Goal: Transaction & Acquisition: Book appointment/travel/reservation

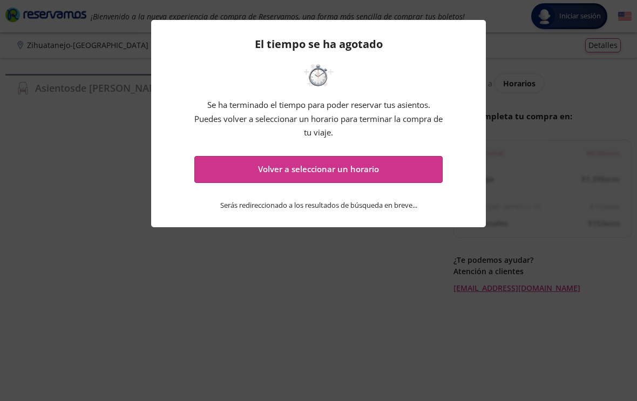
scroll to position [18, 0]
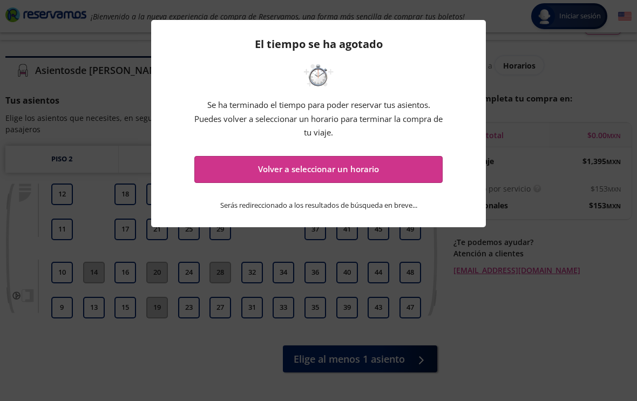
scroll to position [17, 0]
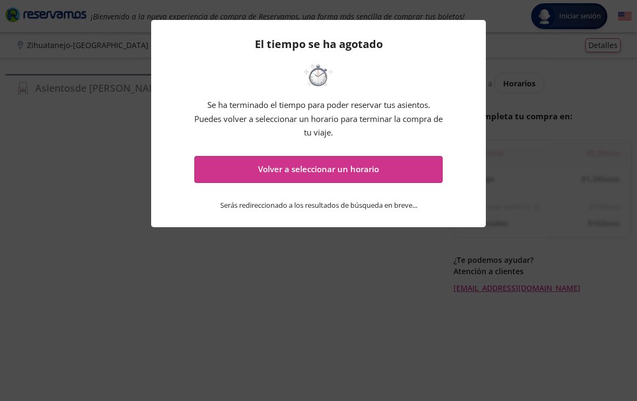
click at [404, 172] on button "Volver a seleccionar un horario" at bounding box center [318, 169] width 248 height 27
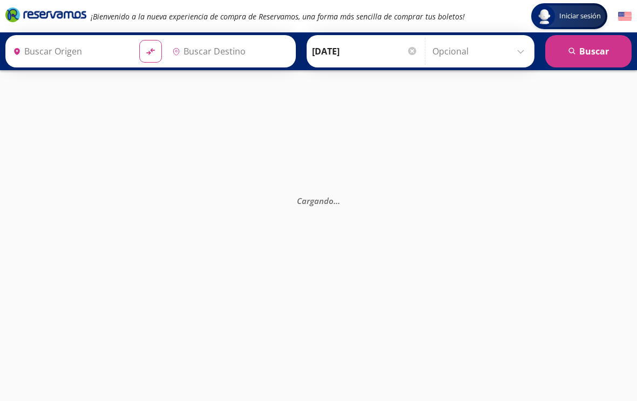
type input "Central Nueva, Jalisco"
type input "Central de Autobuses, Guerrero"
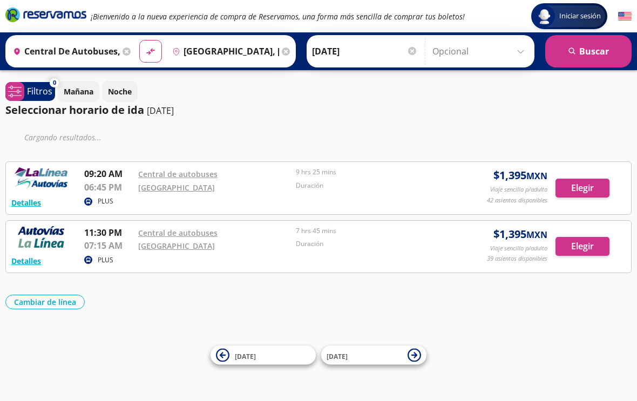
click at [103, 59] on input "Central de Autobuses, Guerrero" at bounding box center [64, 51] width 111 height 27
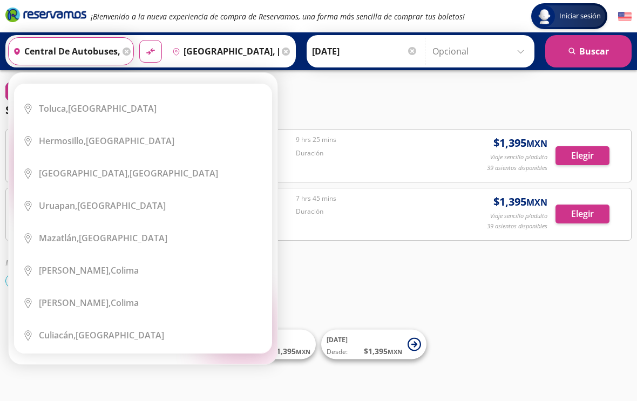
scroll to position [296, 0]
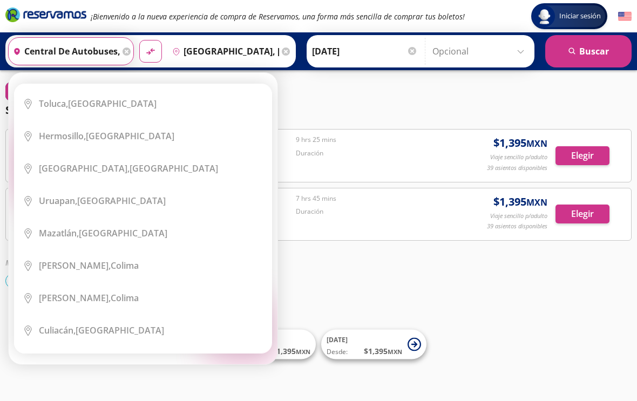
click at [134, 38] on div "Origen heroicons:map-pin-20-solid Central de Autobuses, Guerrero" at bounding box center [71, 51] width 126 height 28
click at [131, 54] on icon at bounding box center [126, 51] width 8 height 8
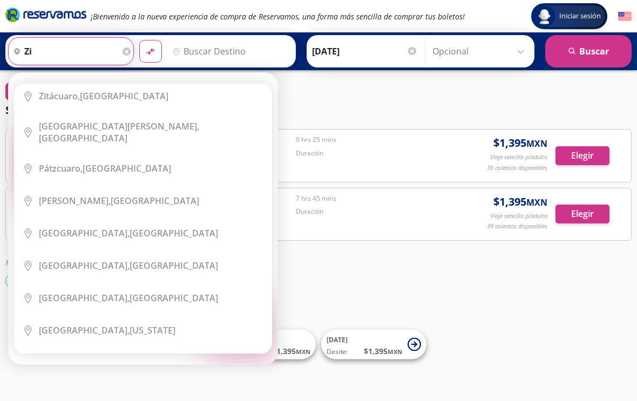
scroll to position [0, 0]
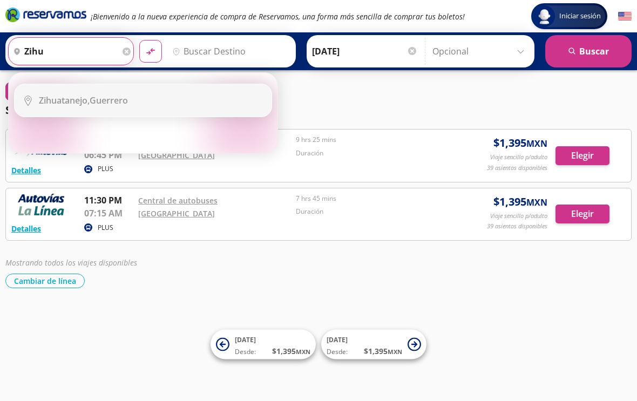
click at [217, 101] on div "Zihuatanejo, Guerrero" at bounding box center [151, 100] width 224 height 12
type input "Zihuatanejo, Guerrero"
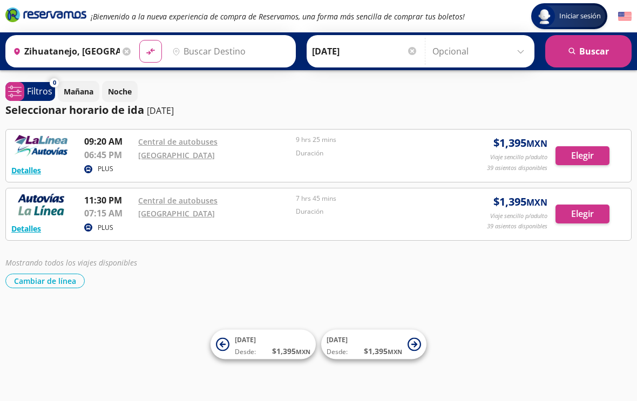
click at [257, 45] on input "Destino" at bounding box center [229, 51] width 122 height 27
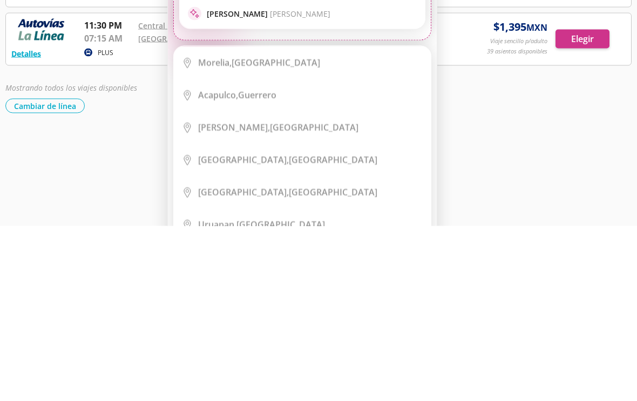
click at [293, 329] on div "Guadalajara, Jalisco" at bounding box center [287, 335] width 179 height 12
type input "Guadalajara, Jalisco"
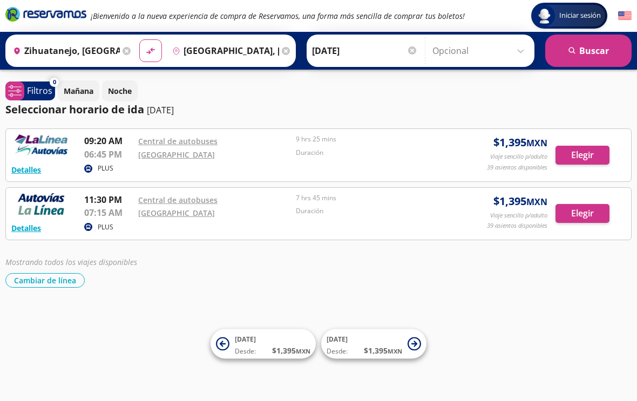
click at [601, 49] on button "search Buscar" at bounding box center [588, 51] width 86 height 32
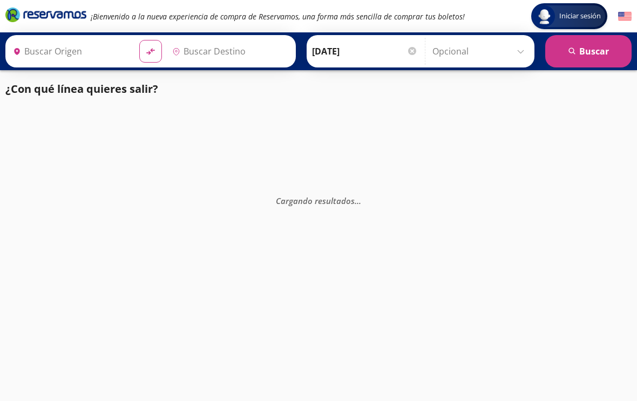
type input "Guadalajara, Jalisco"
type input "Zihuatanejo, Guerrero"
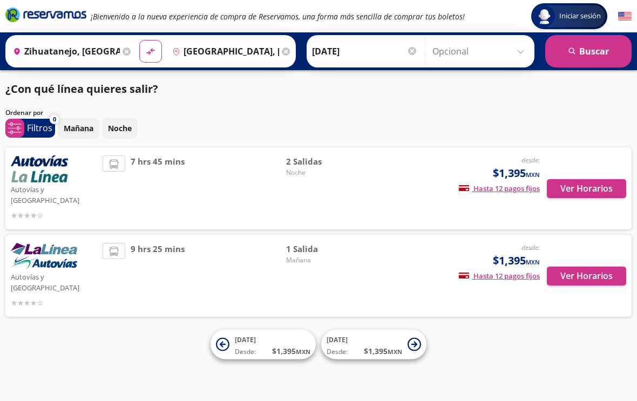
click at [450, 167] on div "desde: $1,395 MXN Hasta 12 pagos fijos Pagos fijos en compras mayores a $30 MXN…" at bounding box center [453, 188] width 173 height 66
click at [594, 179] on button "Ver Horarios" at bounding box center [585, 188] width 79 height 19
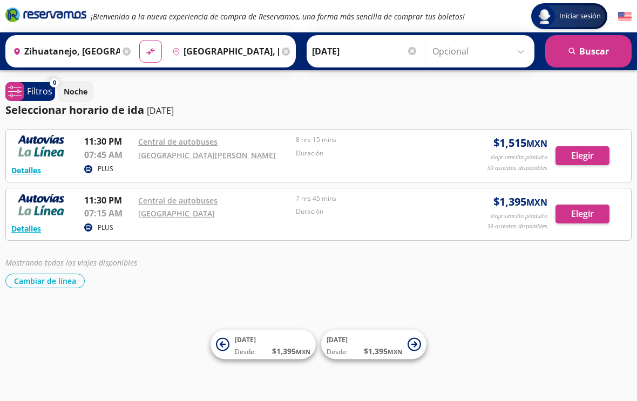
click at [586, 214] on button "Elegir" at bounding box center [582, 213] width 54 height 19
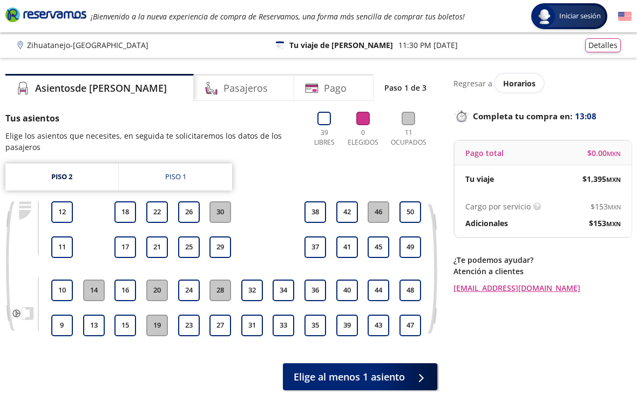
click at [252, 285] on button "32" at bounding box center [252, 290] width 22 height 22
click at [254, 323] on button "31" at bounding box center [252, 326] width 22 height 22
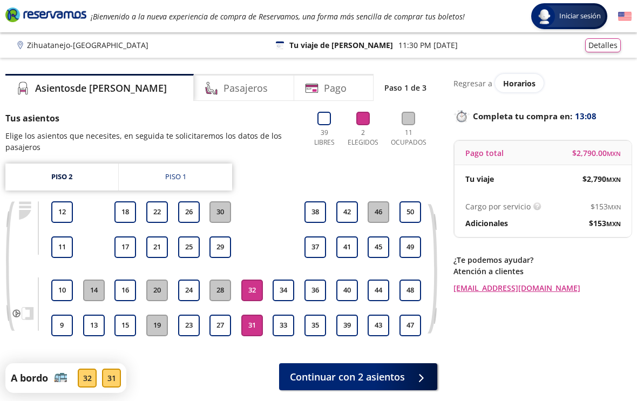
click at [255, 318] on button "31" at bounding box center [252, 326] width 22 height 22
click at [252, 323] on button "31" at bounding box center [252, 326] width 22 height 22
click at [366, 380] on span "Continuar con 2 asientos" at bounding box center [347, 377] width 115 height 15
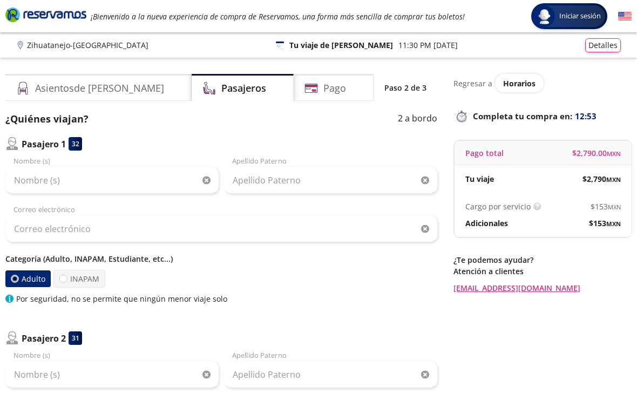
click at [157, 163] on div "Nombre (s)" at bounding box center [111, 175] width 213 height 38
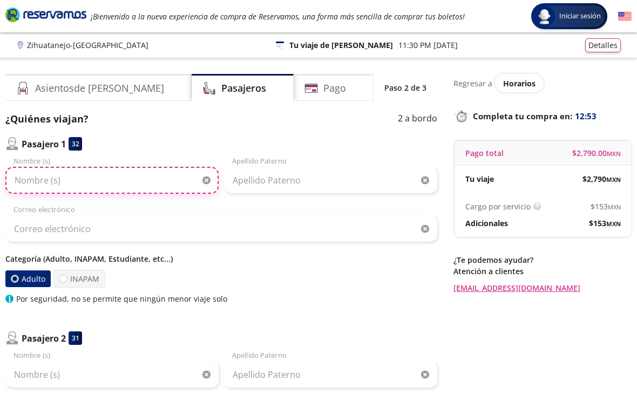
click at [161, 184] on input "Nombre (s)" at bounding box center [111, 180] width 213 height 27
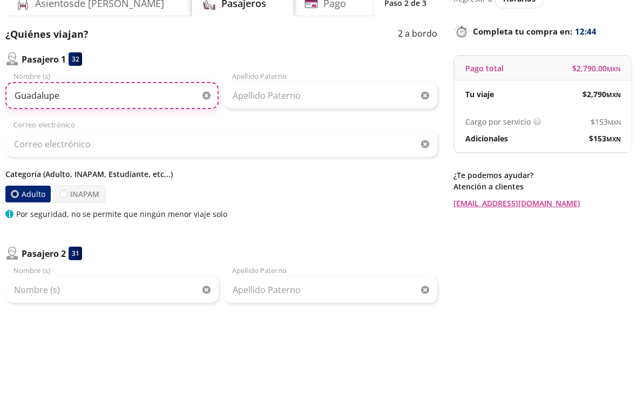
type input "Guadalupe"
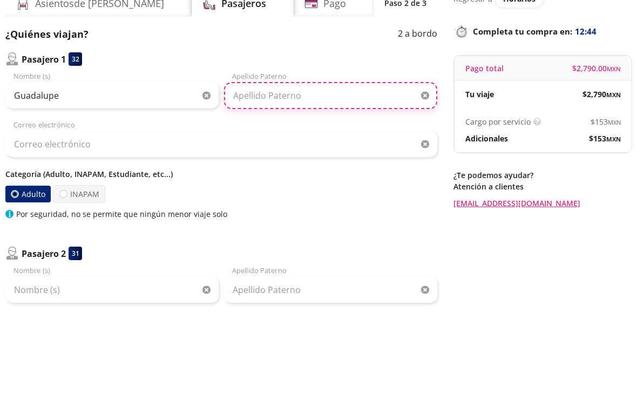
click at [320, 167] on input "Apellido Paterno" at bounding box center [330, 180] width 213 height 27
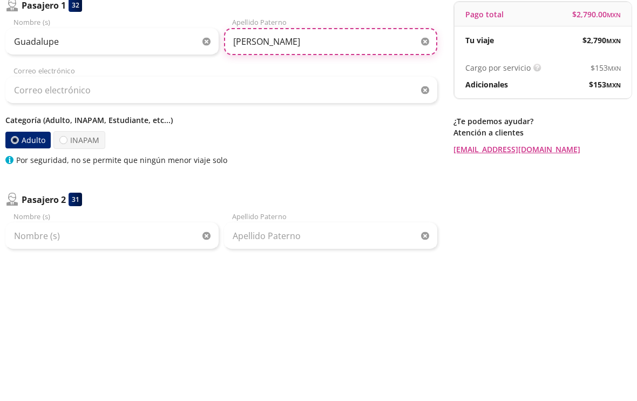
type input "[PERSON_NAME]"
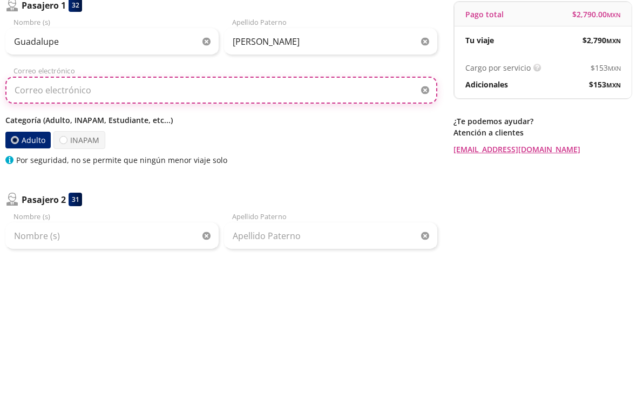
click at [309, 215] on input "Correo electrónico" at bounding box center [221, 228] width 432 height 27
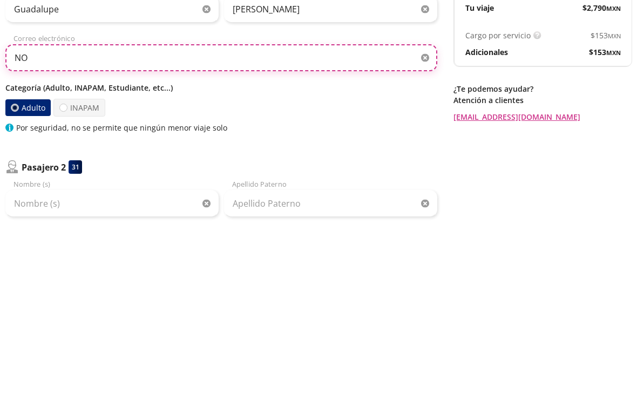
type input "N"
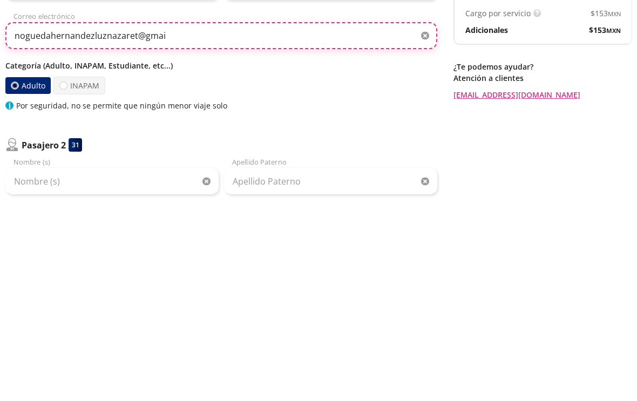
click at [277, 215] on input "noguedahernandezluznazaret@gmai" at bounding box center [221, 228] width 432 height 27
click at [303, 215] on input "noguedahernandezluznazaret@gmai" at bounding box center [221, 228] width 432 height 27
click at [304, 215] on input "noguedahernandezluznazaret@gmai" at bounding box center [221, 228] width 432 height 27
click at [313, 215] on input "noguedahernandezluznazaret@gmai" at bounding box center [221, 228] width 432 height 27
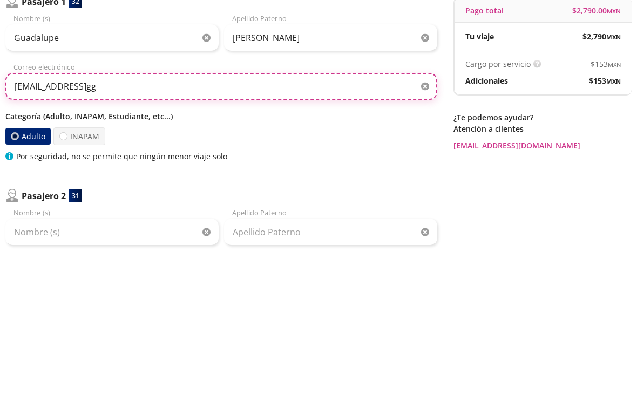
type input "noguedahernandezluznazaret@gmailggm"
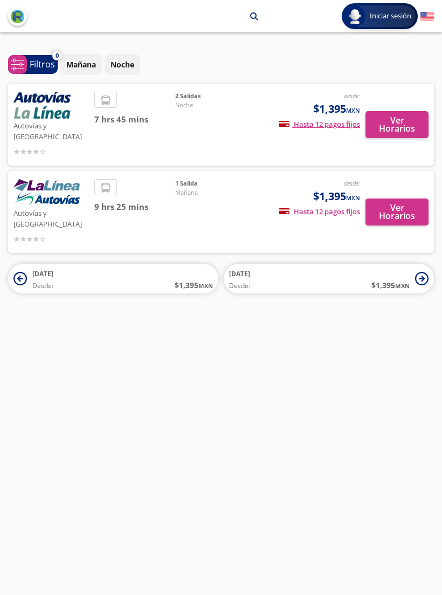
click at [407, 119] on button "Ver Horarios" at bounding box center [397, 124] width 63 height 27
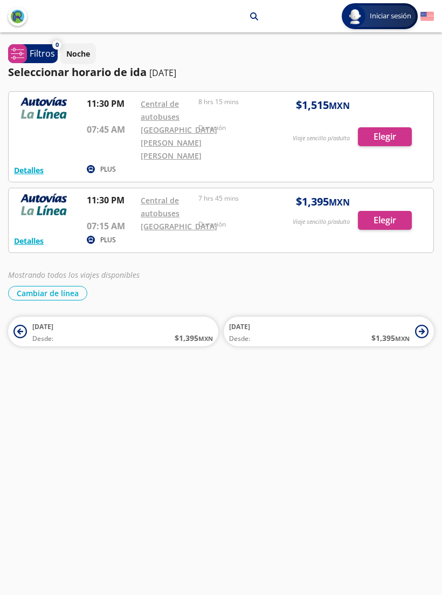
click at [400, 243] on div at bounding box center [221, 220] width 425 height 64
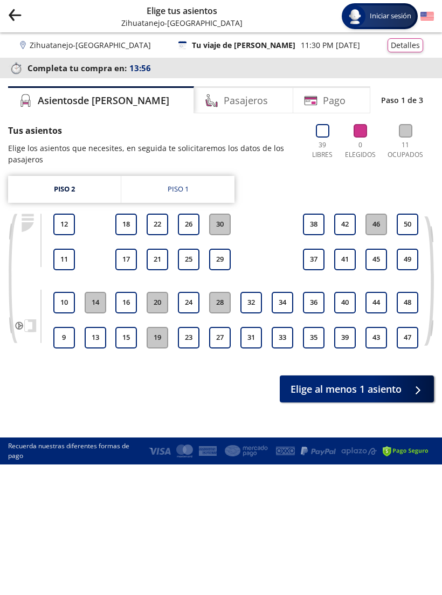
click at [261, 297] on button "32" at bounding box center [252, 303] width 22 height 22
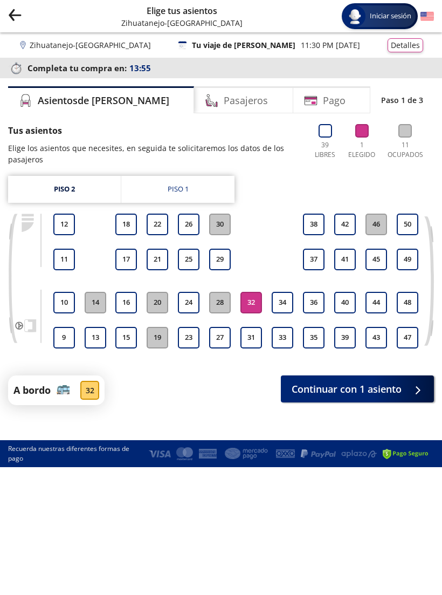
click at [251, 344] on button "31" at bounding box center [252, 338] width 22 height 22
click at [370, 386] on span "Continuar con 2 asientos" at bounding box center [344, 389] width 115 height 15
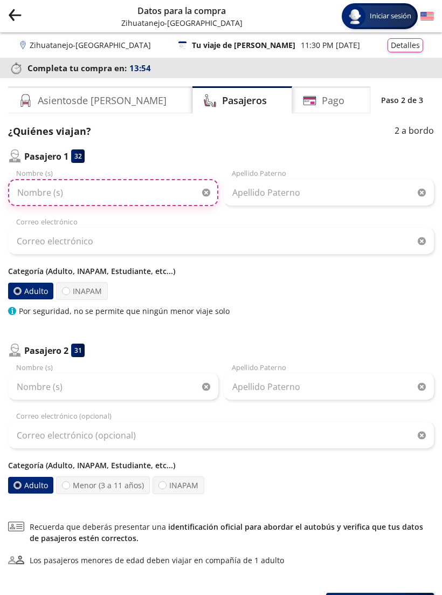
click at [165, 186] on input "Nombre (s)" at bounding box center [113, 192] width 210 height 27
type input "Guadalupe"
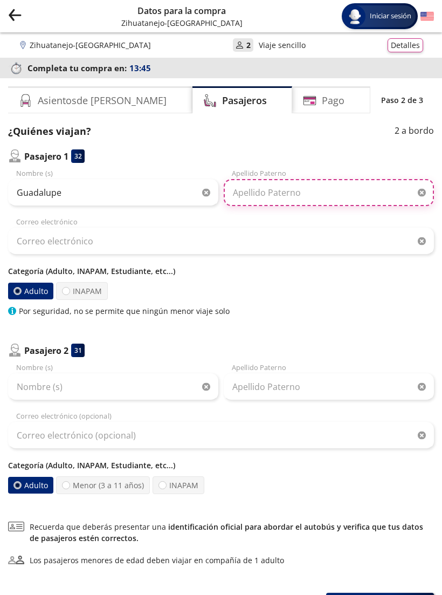
click at [300, 183] on input "Apellido Paterno" at bounding box center [329, 192] width 210 height 27
type input "[PERSON_NAME]"
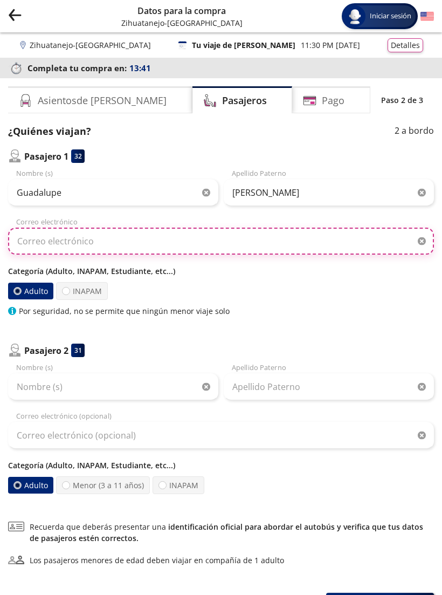
click at [222, 251] on input "Correo electrónico" at bounding box center [221, 241] width 426 height 27
type input "N"
type input "noguedahernandezluznazaret@gma"
